Goal: Communication & Community: Participate in discussion

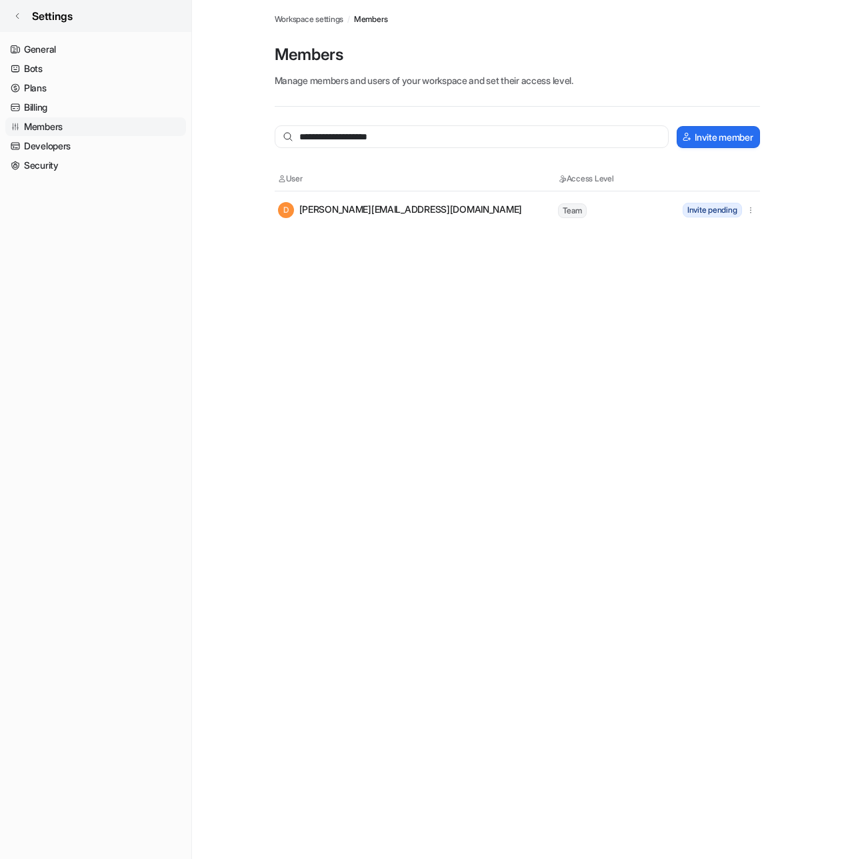
click at [35, 23] on span "Settings" at bounding box center [52, 16] width 41 height 16
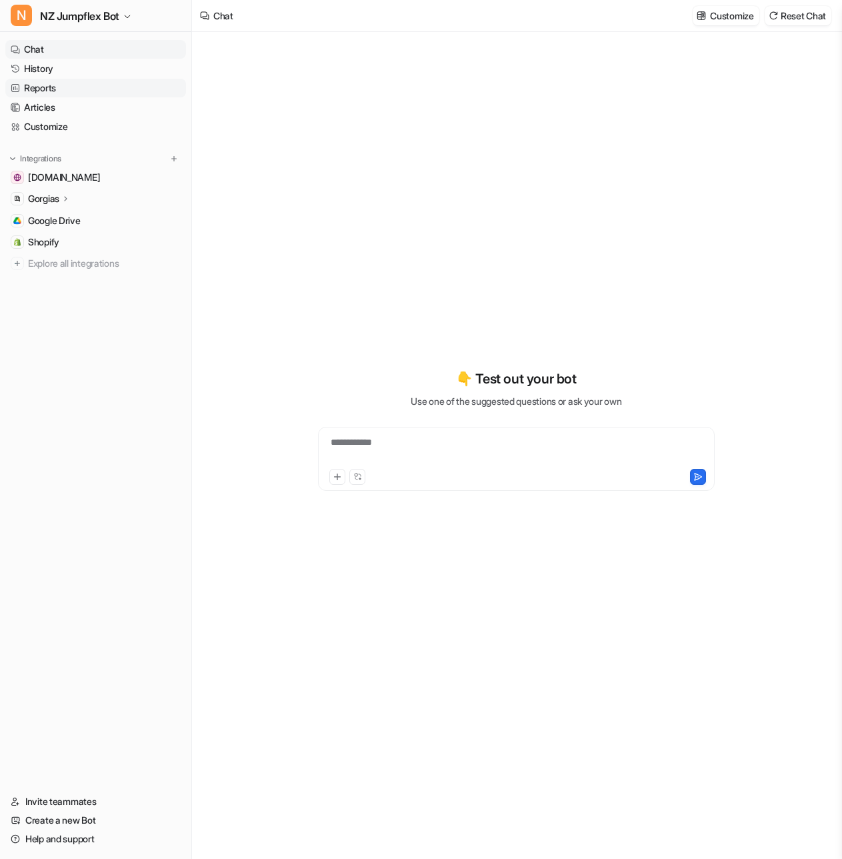
type textarea "**********"
